Goal: Task Accomplishment & Management: Manage account settings

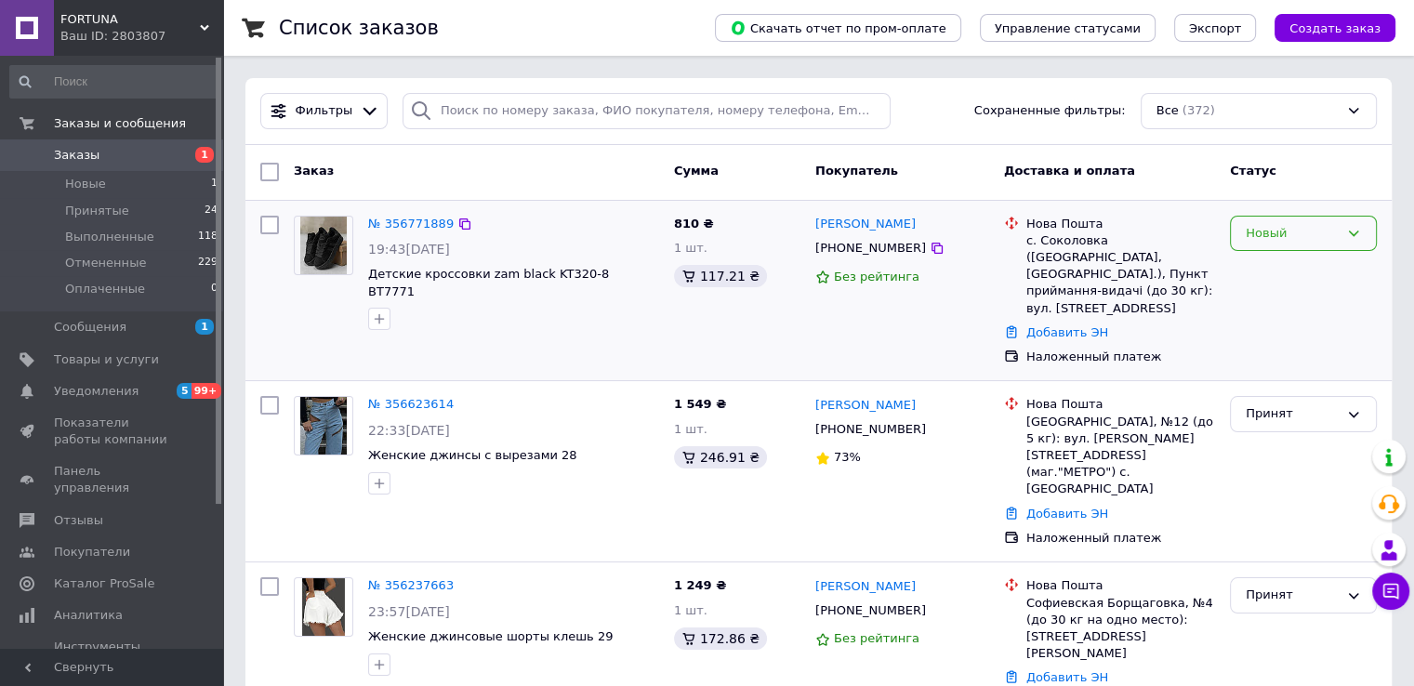
click at [1287, 235] on div "Новый" at bounding box center [1292, 234] width 93 height 20
click at [1278, 271] on li "Принят" at bounding box center [1303, 272] width 145 height 34
click at [1269, 404] on div "Принят" at bounding box center [1292, 414] width 93 height 20
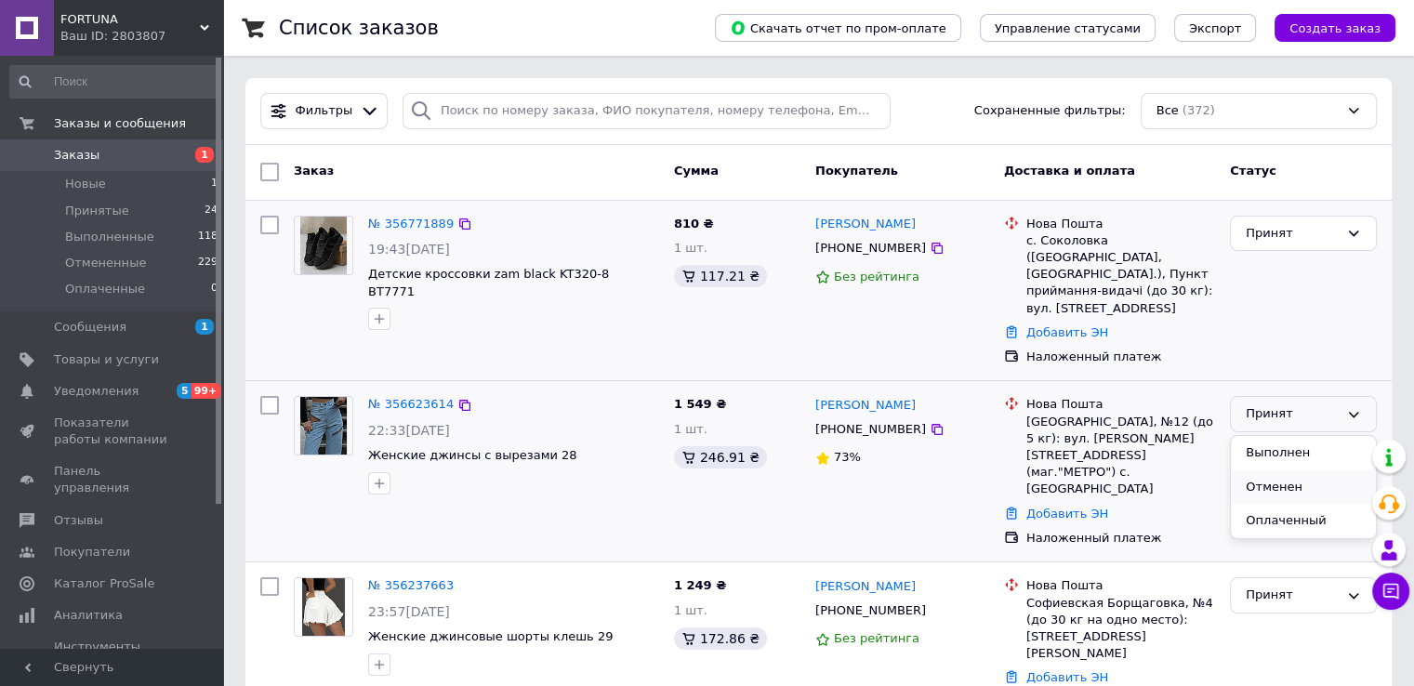
click at [1271, 470] on li "Отменен" at bounding box center [1303, 487] width 145 height 34
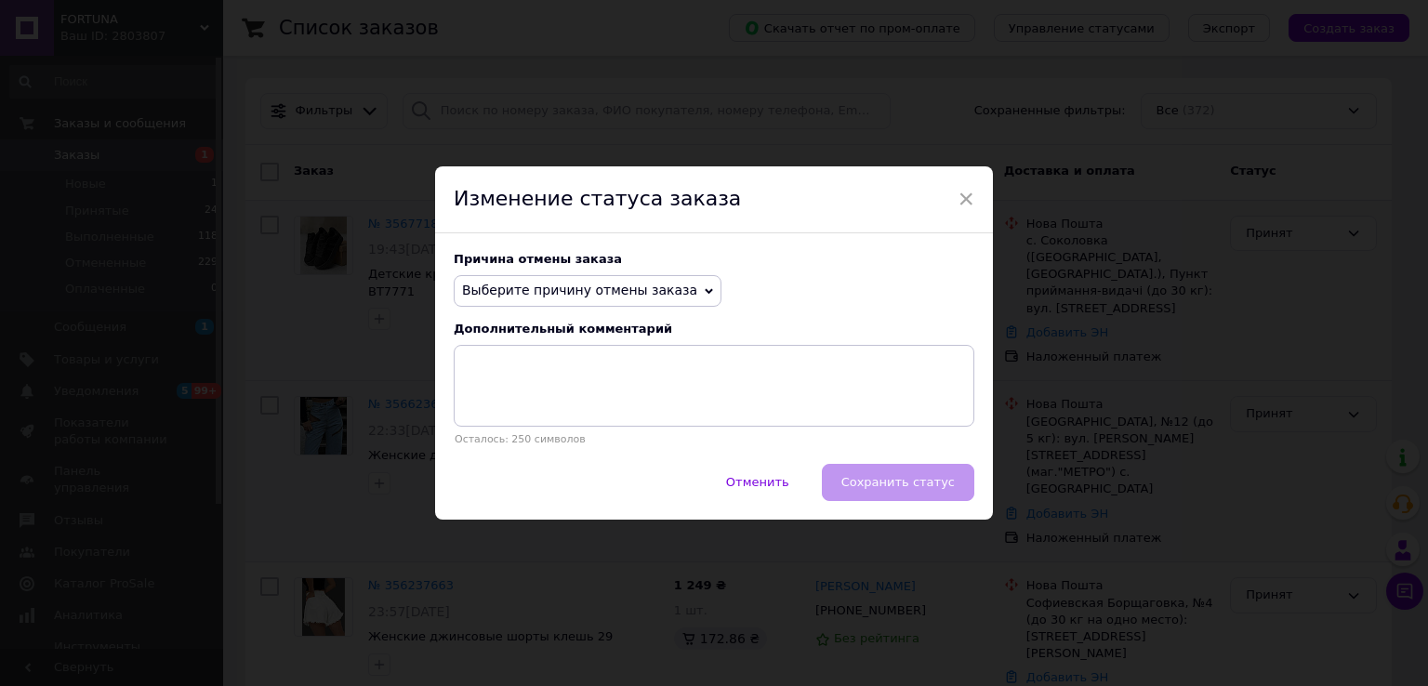
click at [628, 286] on span "Выберите причину отмены заказа" at bounding box center [579, 290] width 235 height 15
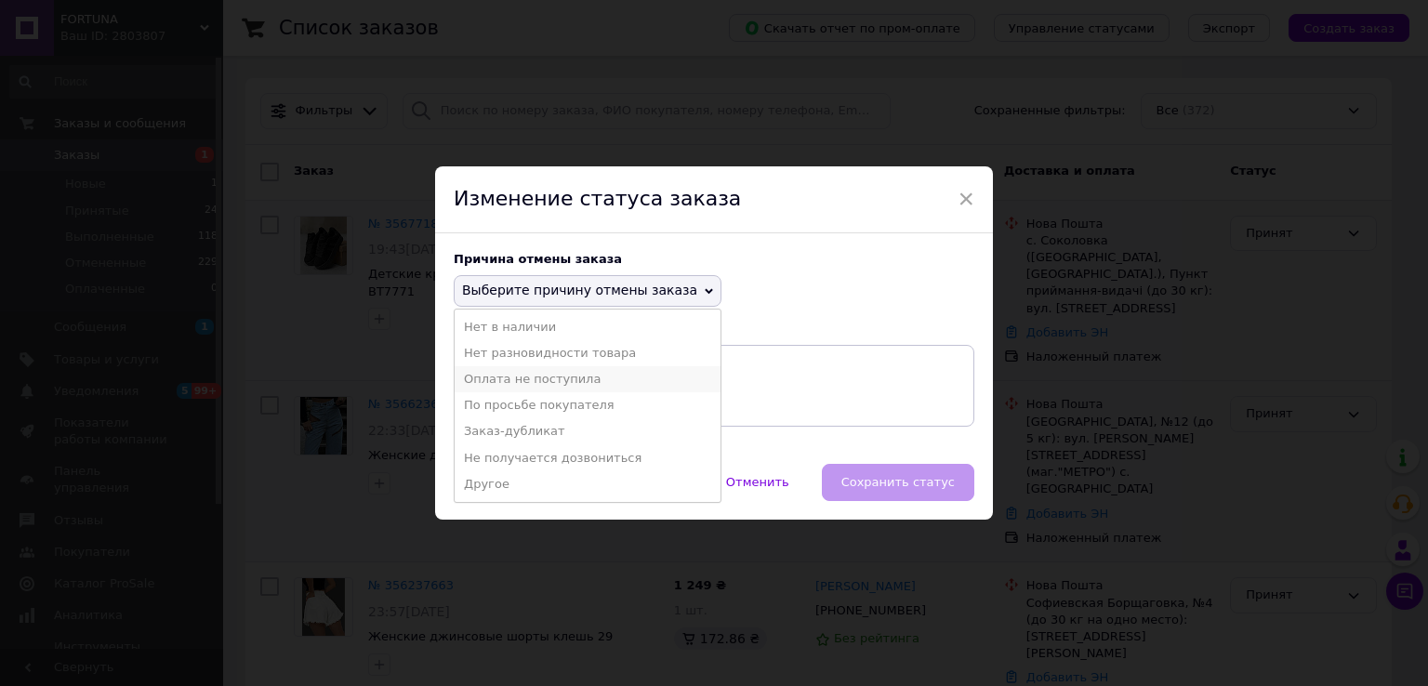
click at [539, 378] on li "Оплата не поступила" at bounding box center [588, 379] width 266 height 26
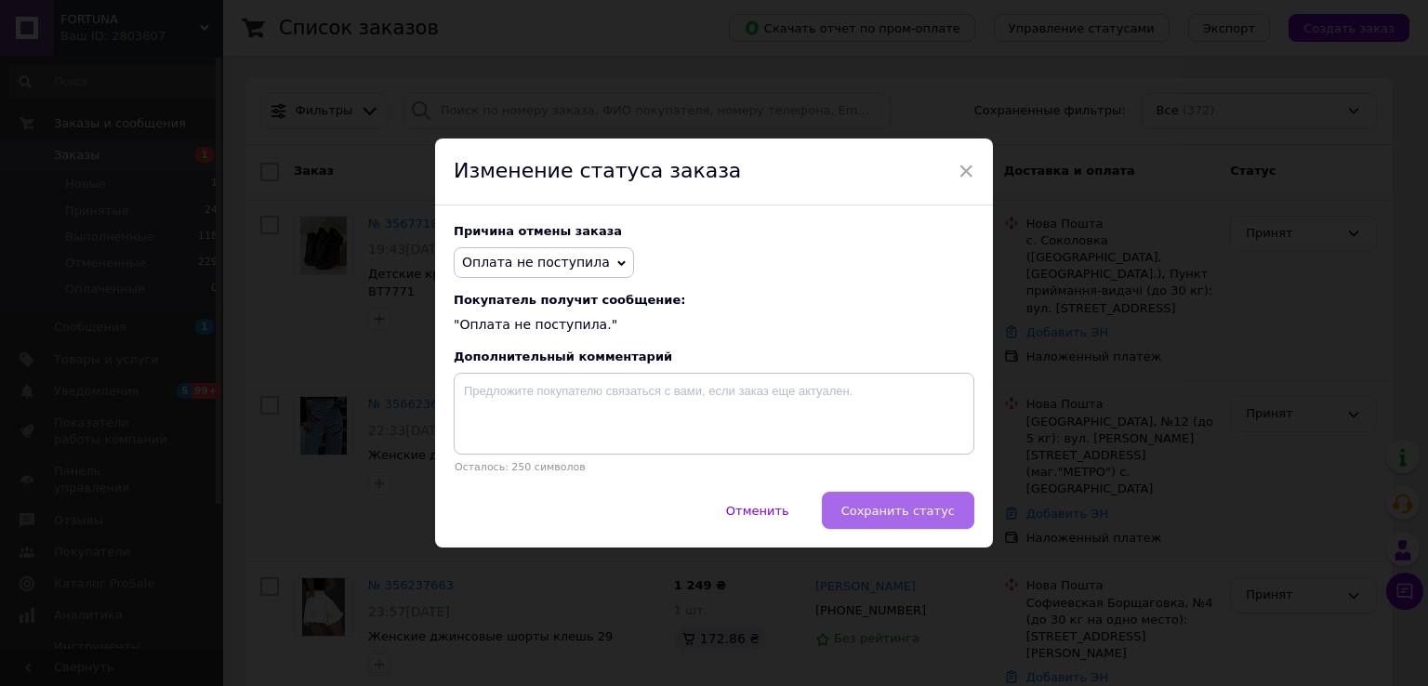
click at [859, 509] on span "Сохранить статус" at bounding box center [897, 511] width 113 height 14
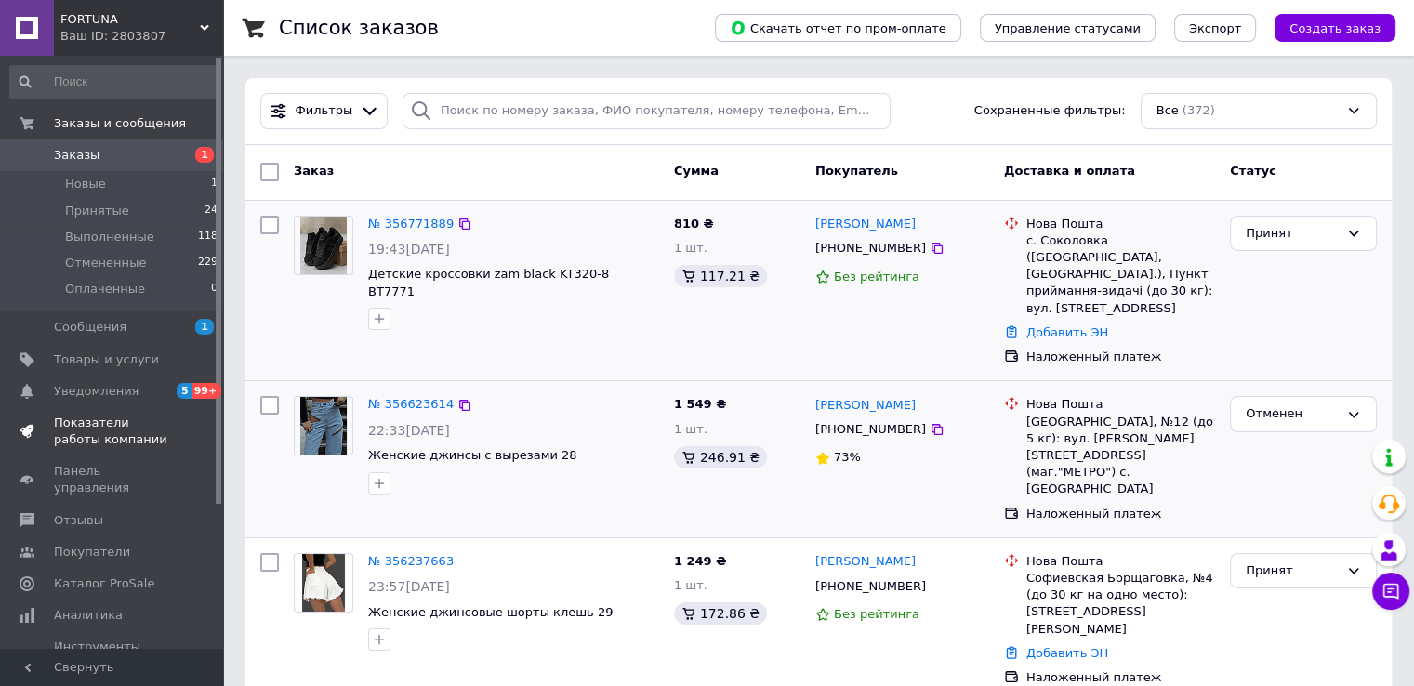
click at [52, 443] on span at bounding box center [27, 431] width 54 height 33
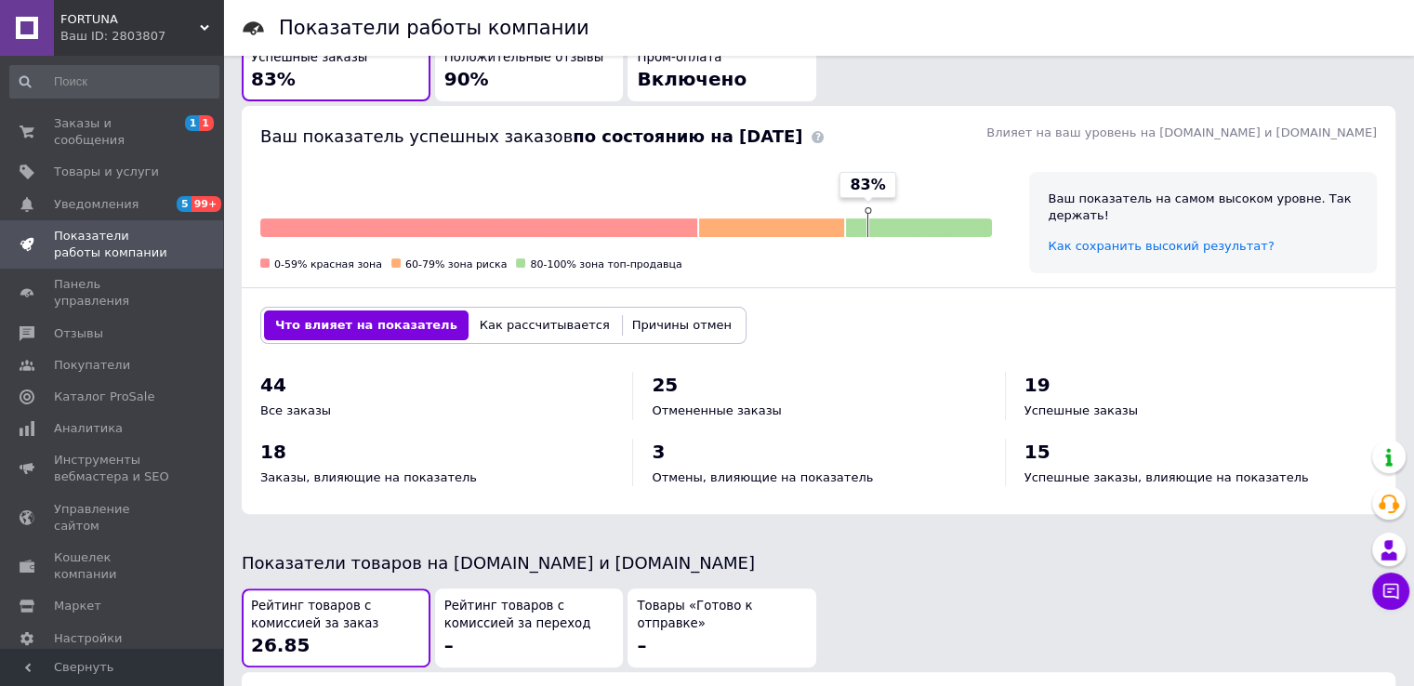
scroll to position [651, 0]
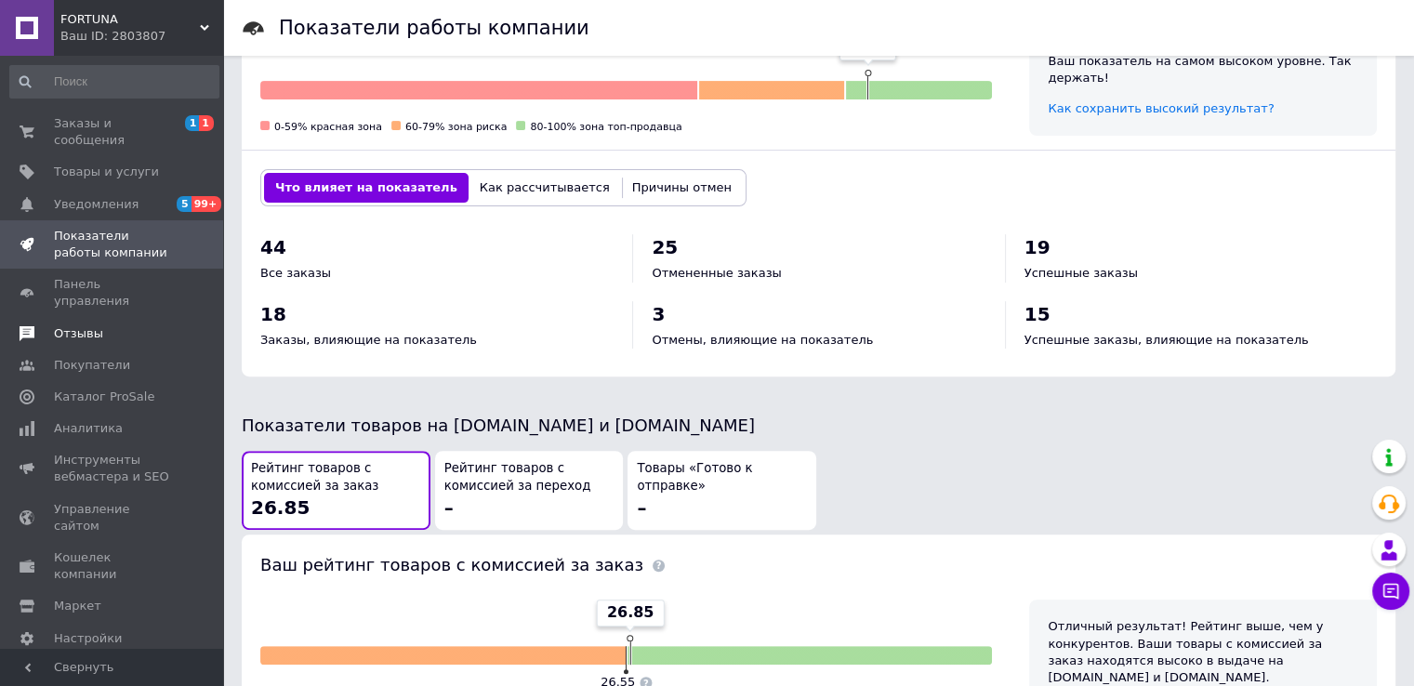
click at [78, 325] on span "Отзывы" at bounding box center [78, 333] width 49 height 17
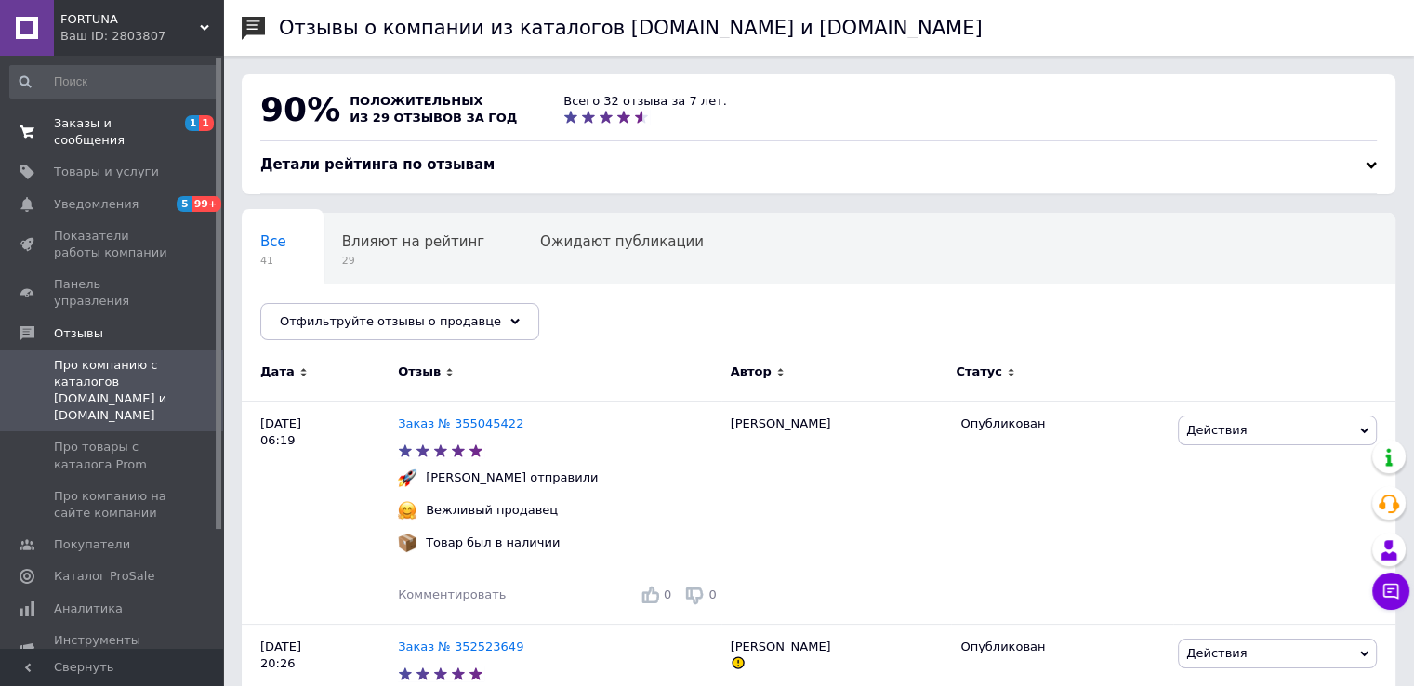
click at [133, 123] on span "Заказы и сообщения" at bounding box center [113, 131] width 118 height 33
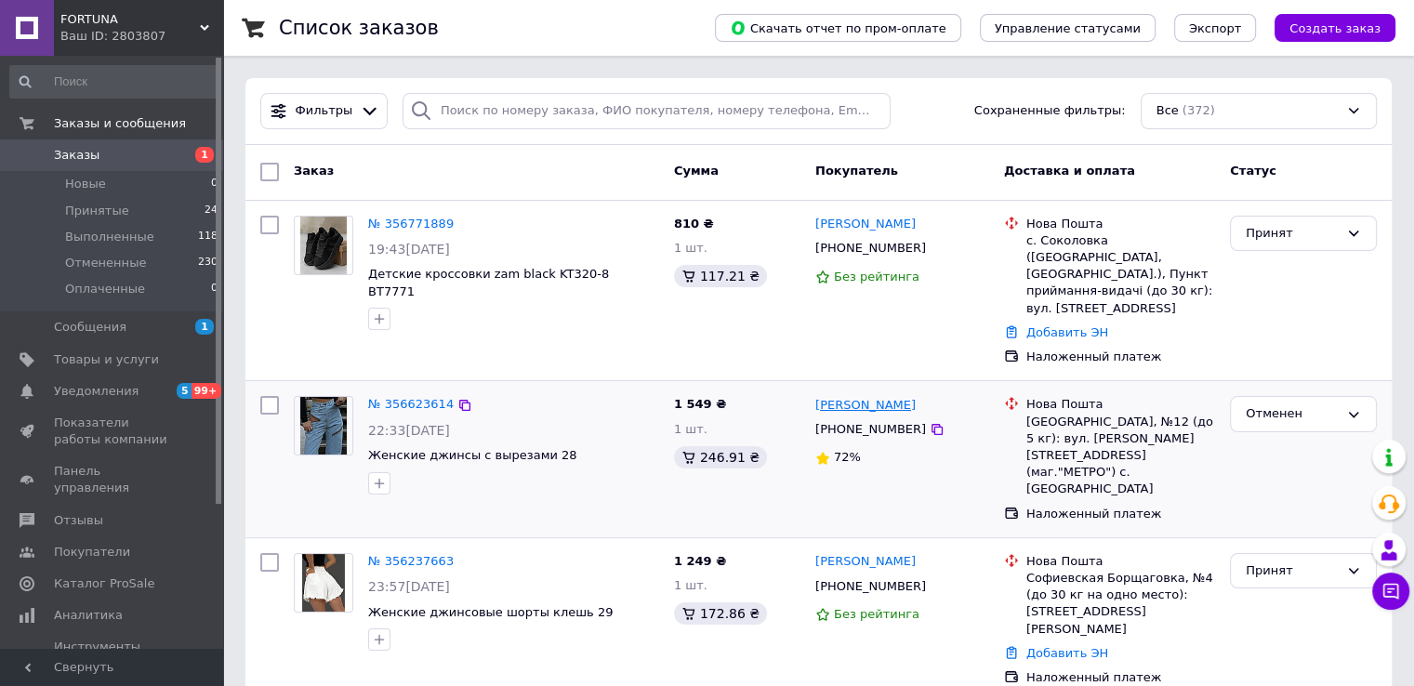
click at [840, 397] on link "[PERSON_NAME]" at bounding box center [865, 406] width 100 height 18
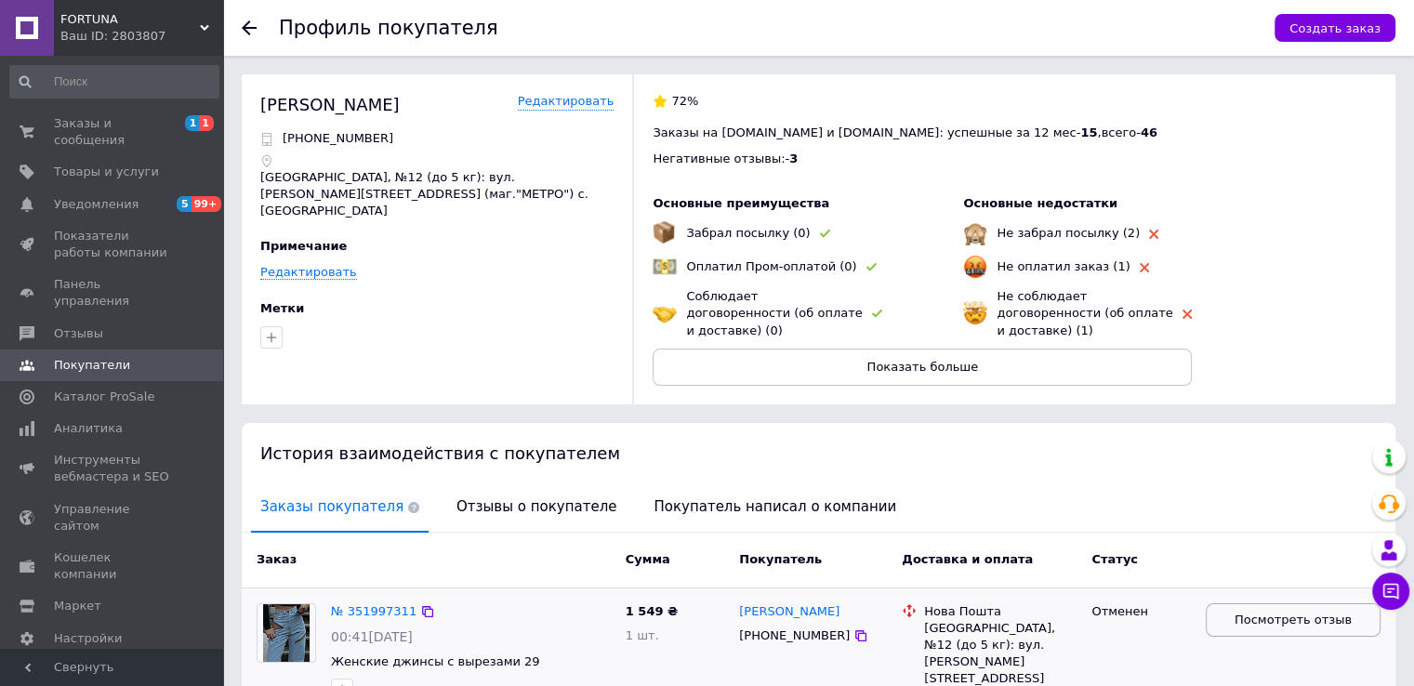
click at [1276, 612] on span "Посмотреть отзыв" at bounding box center [1293, 621] width 117 height 18
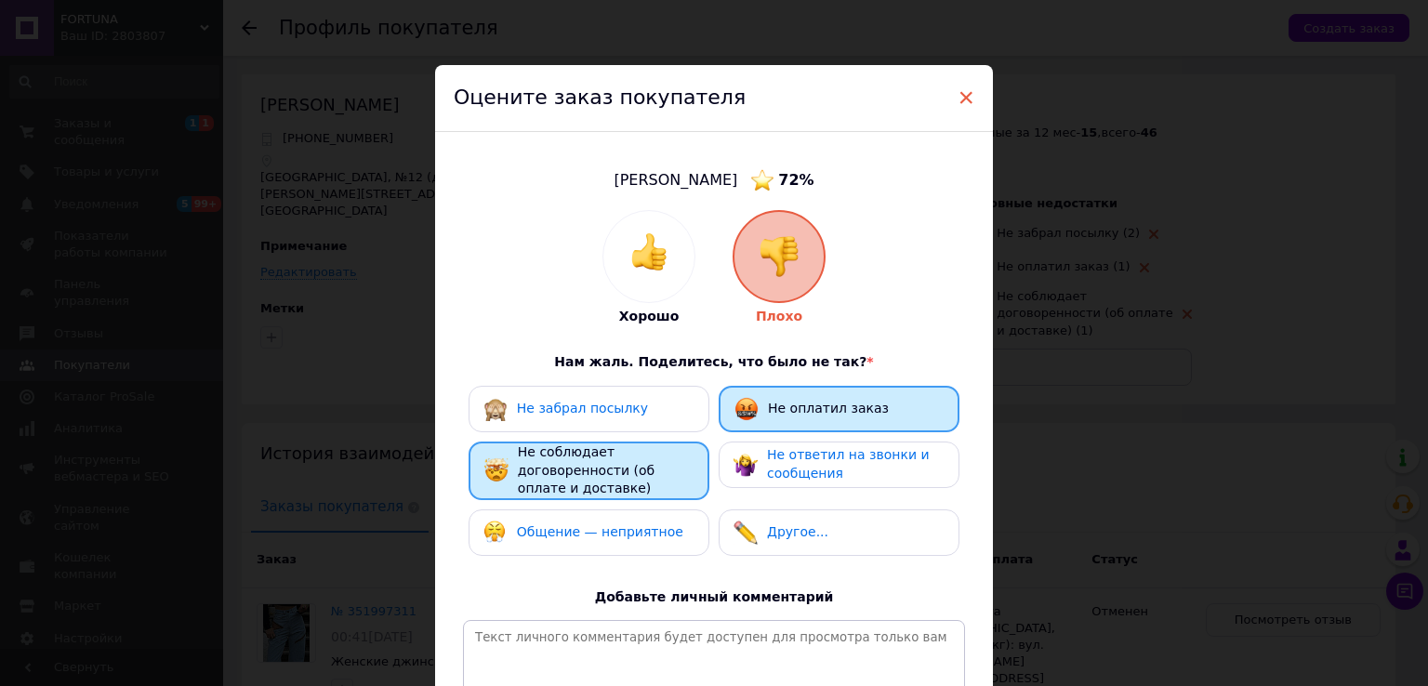
click at [960, 101] on span "×" at bounding box center [966, 98] width 17 height 32
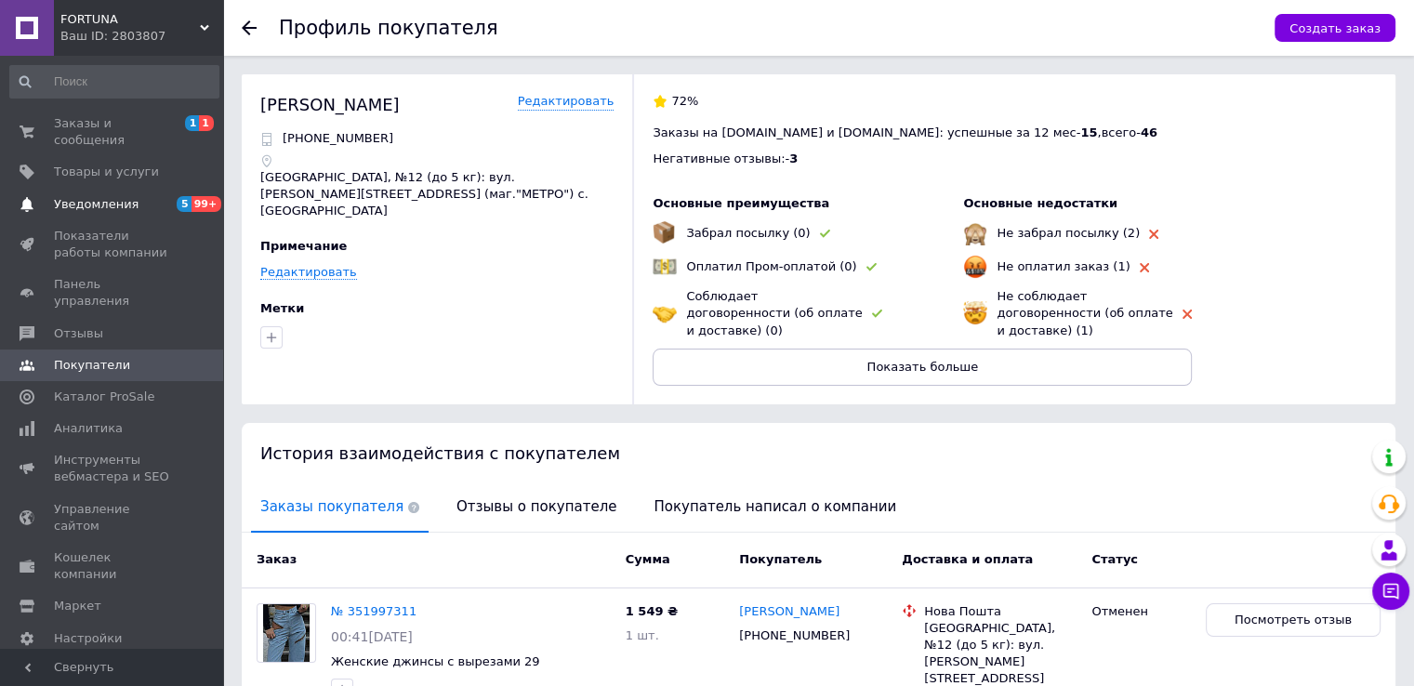
click at [103, 196] on span "Уведомления" at bounding box center [96, 204] width 85 height 17
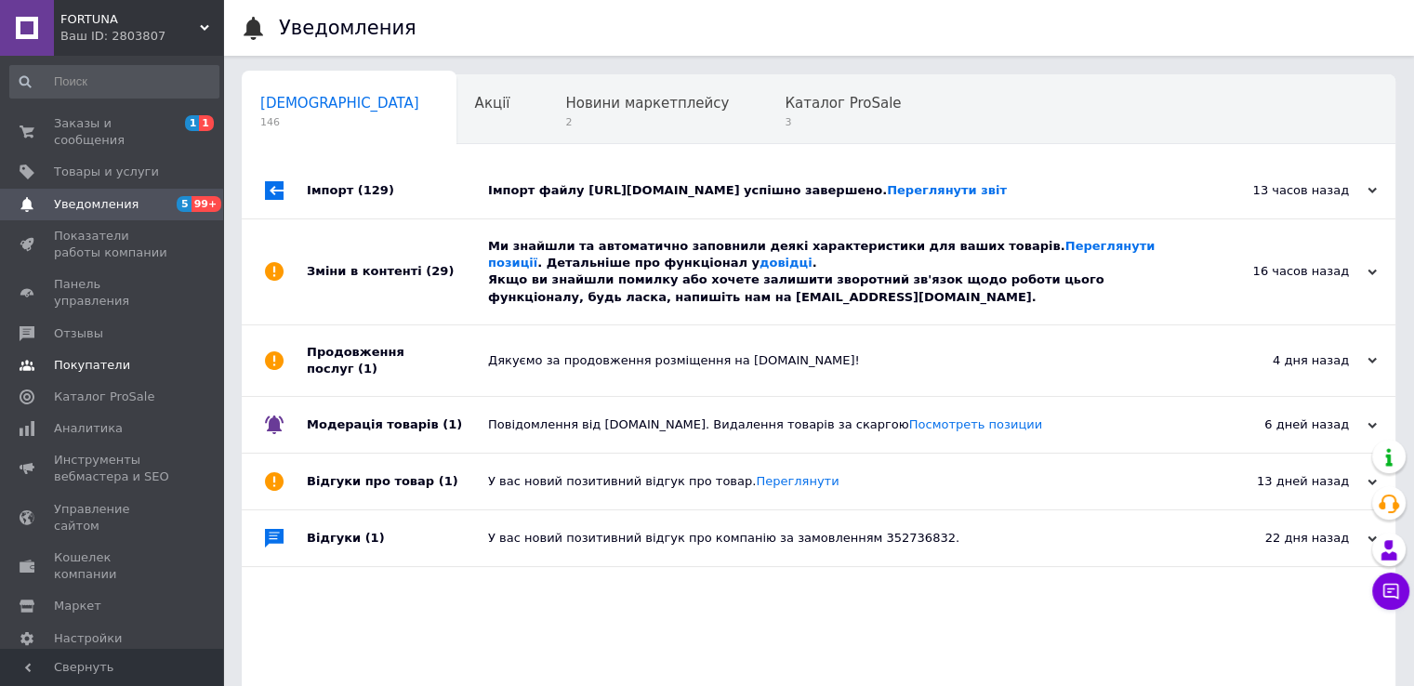
click at [98, 357] on span "Покупатели" at bounding box center [92, 365] width 76 height 17
